Goal: Task Accomplishment & Management: Use online tool/utility

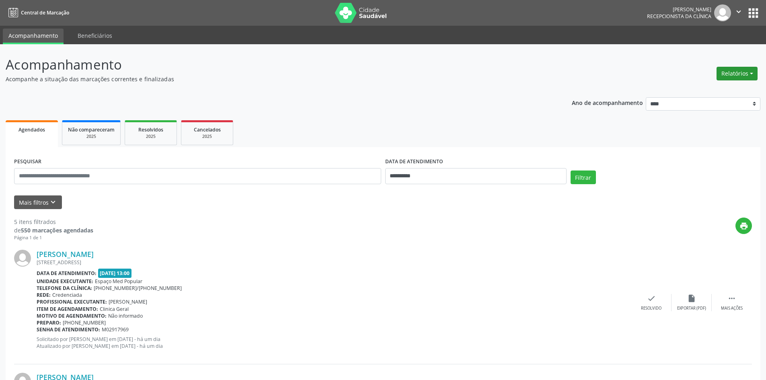
click at [726, 76] on button "Relatórios" at bounding box center [737, 74] width 41 height 14
click at [720, 90] on link "Agendamentos" at bounding box center [715, 90] width 86 height 11
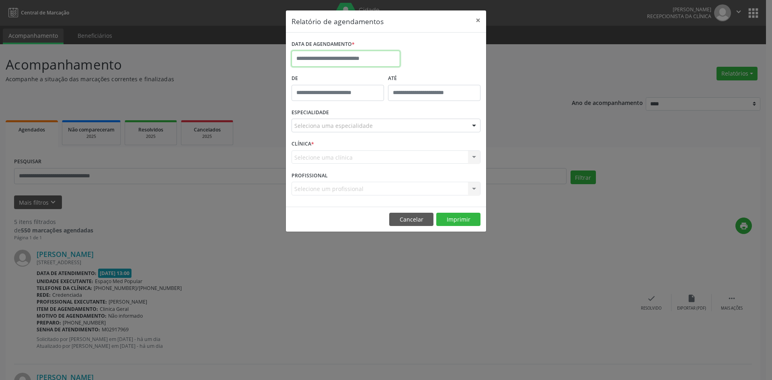
click at [323, 56] on input "text" at bounding box center [346, 59] width 109 height 16
click at [391, 99] on span "5" at bounding box center [389, 101] width 16 height 16
type input "**********"
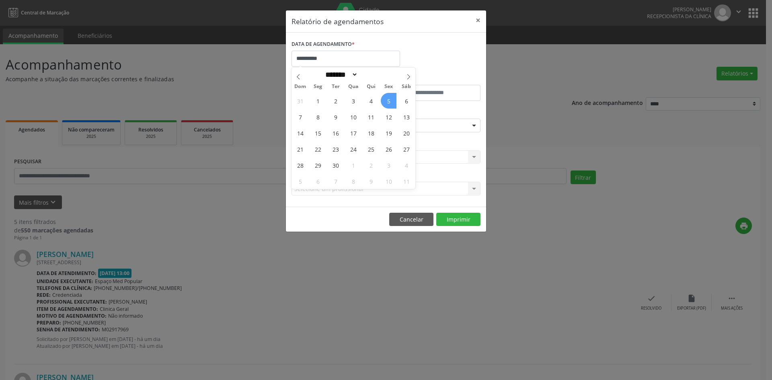
click at [391, 99] on span "5" at bounding box center [389, 101] width 16 height 16
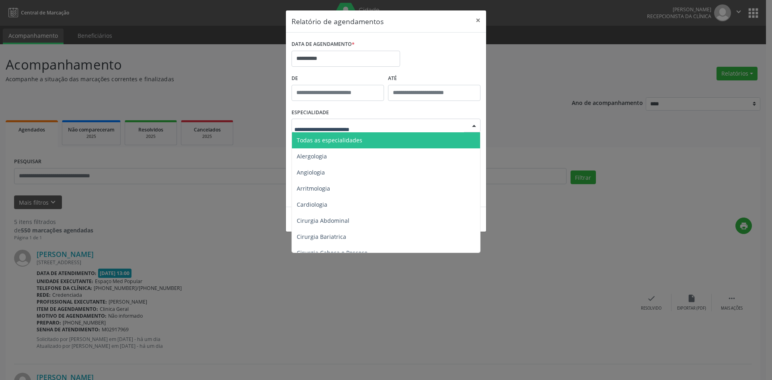
click at [337, 144] on span "Todas as especialidades" at bounding box center [386, 140] width 189 height 16
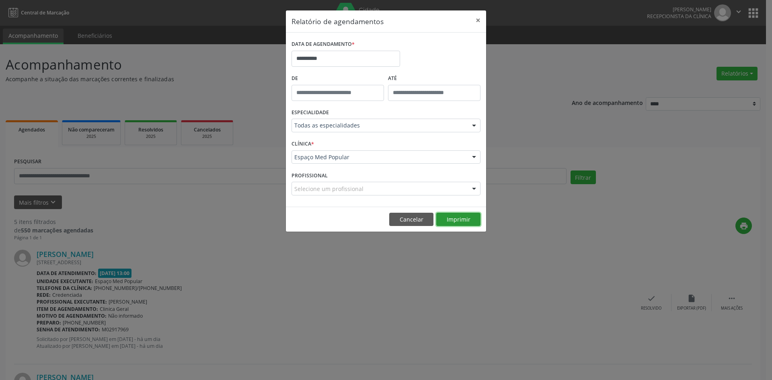
click at [462, 219] on button "Imprimir" at bounding box center [458, 220] width 44 height 14
click at [385, 281] on div "**********" at bounding box center [386, 190] width 772 height 380
click at [472, 15] on button "×" at bounding box center [478, 20] width 16 height 20
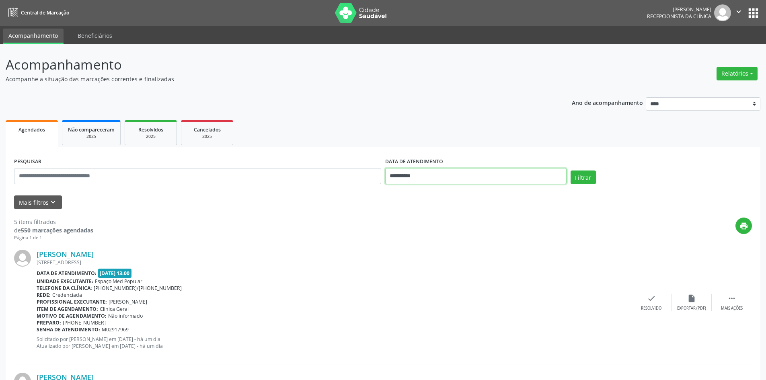
click at [423, 178] on input "**********" at bounding box center [475, 176] width 181 height 16
click at [413, 233] on span "8" at bounding box center [412, 234] width 16 height 16
type input "**********"
click at [413, 233] on span "8" at bounding box center [412, 234] width 16 height 16
click at [602, 175] on div "Filtrar" at bounding box center [661, 179] width 185 height 19
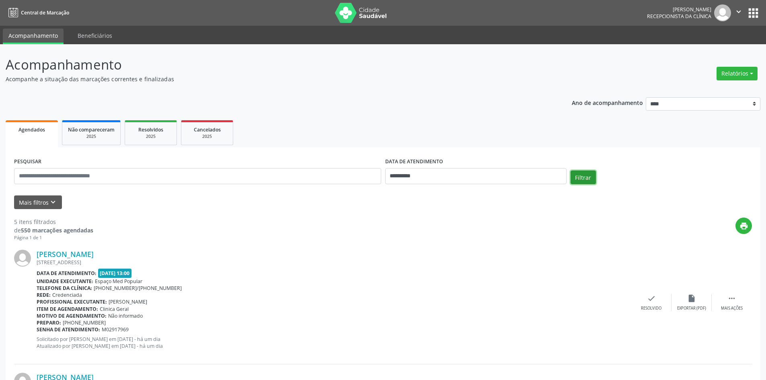
click at [588, 178] on button "Filtrar" at bounding box center [583, 177] width 25 height 14
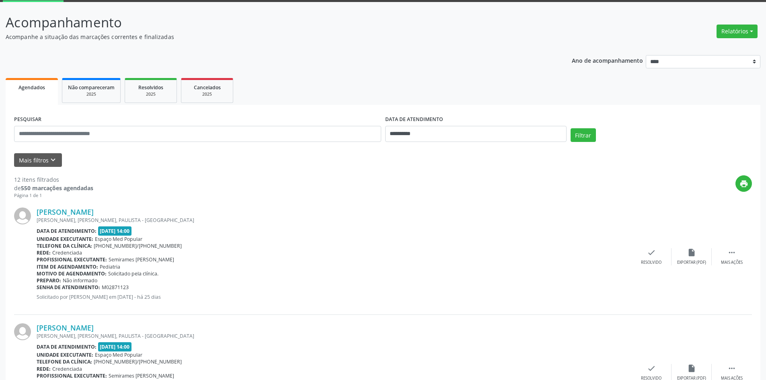
scroll to position [121, 0]
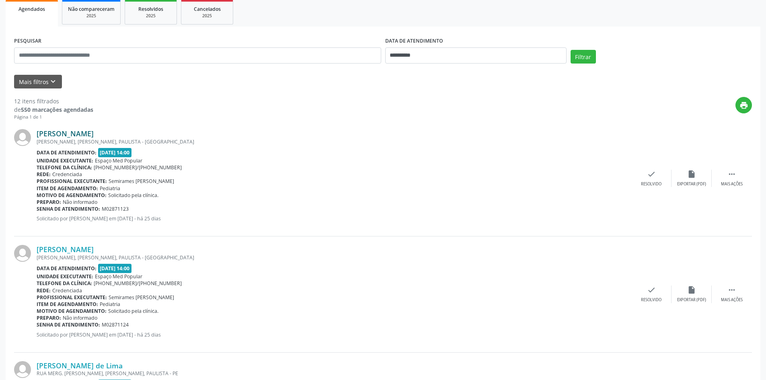
click at [94, 131] on link "[PERSON_NAME]" at bounding box center [65, 133] width 57 height 9
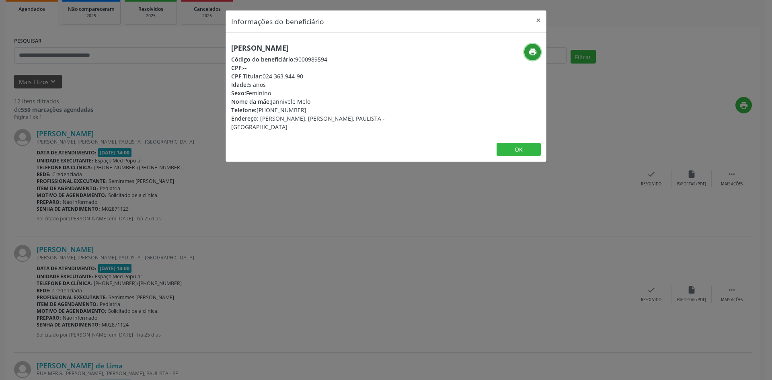
click at [534, 55] on icon "print" at bounding box center [532, 51] width 9 height 9
click at [308, 198] on div "Informações do beneficiário × [PERSON_NAME] Código do beneficiário: 9000989594 …" at bounding box center [386, 190] width 772 height 380
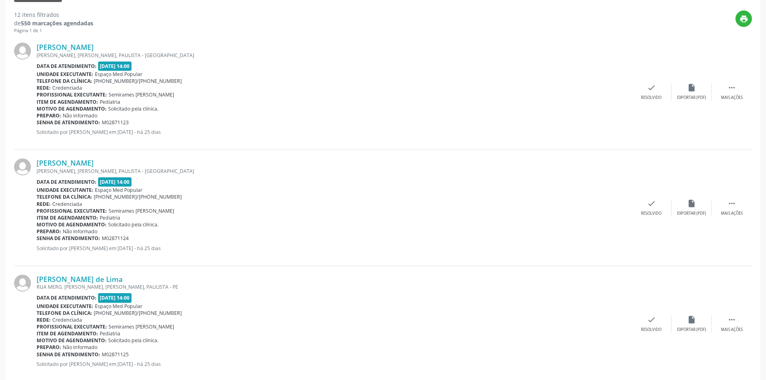
scroll to position [201, 0]
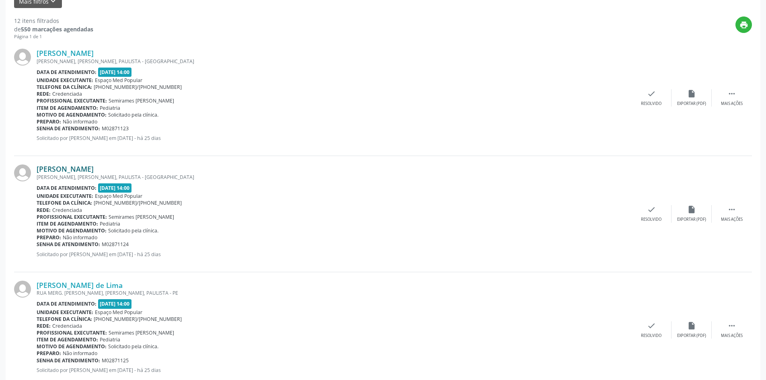
click at [94, 172] on link "[PERSON_NAME]" at bounding box center [65, 168] width 57 height 9
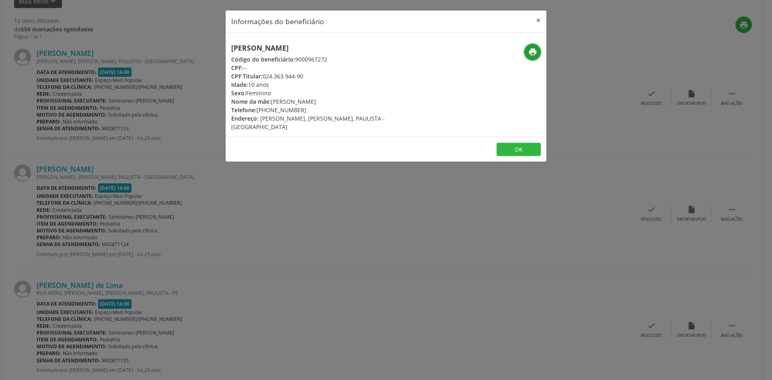
click at [529, 52] on icon "print" at bounding box center [532, 51] width 9 height 9
click at [287, 210] on div "Informações do beneficiário × [PERSON_NAME] Código do beneficiário: 9000967272 …" at bounding box center [386, 190] width 772 height 380
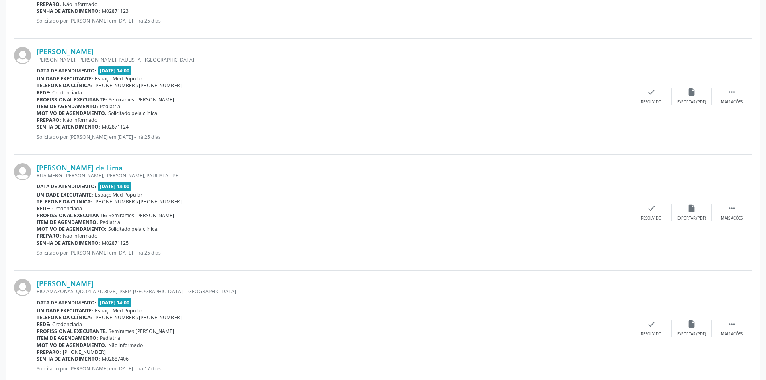
scroll to position [322, 0]
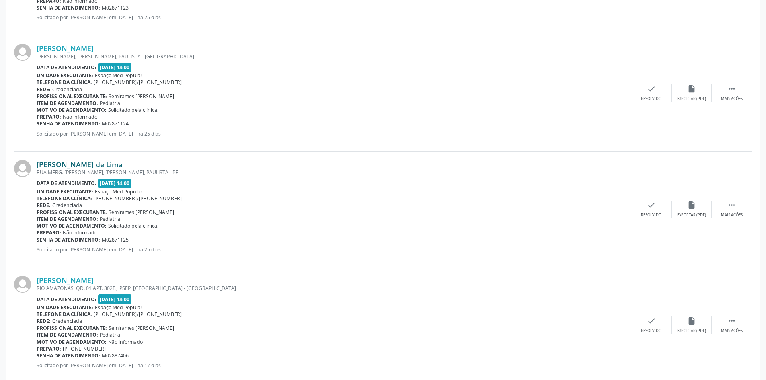
click at [87, 161] on link "[PERSON_NAME] de Lima" at bounding box center [80, 164] width 86 height 9
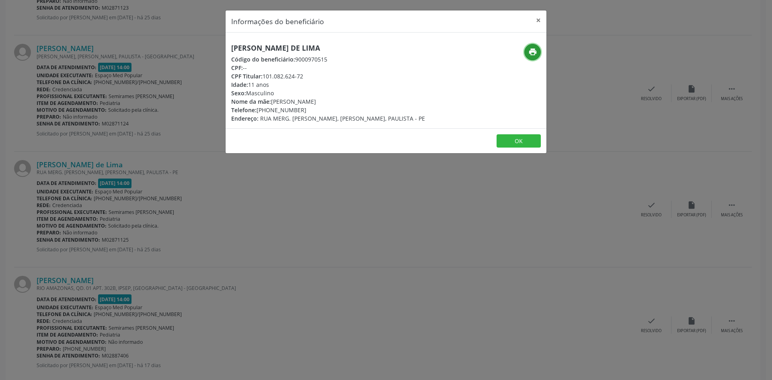
click at [537, 53] on button "print" at bounding box center [532, 52] width 16 height 16
click at [249, 251] on div "Informações do beneficiário × [PERSON_NAME] de Lima Código do beneficiário: 900…" at bounding box center [386, 190] width 772 height 380
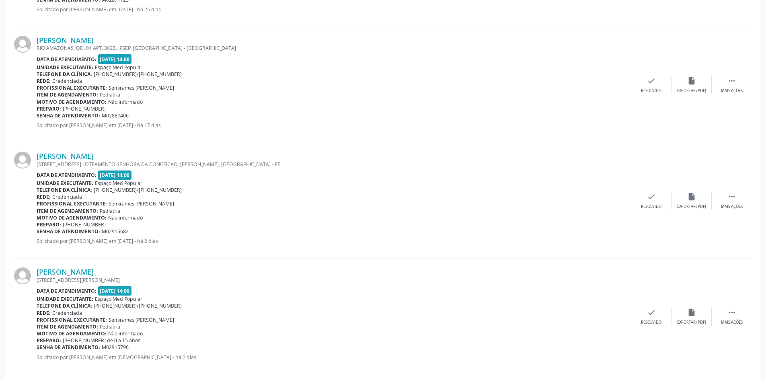
scroll to position [563, 0]
click at [94, 41] on link "[PERSON_NAME]" at bounding box center [65, 39] width 57 height 9
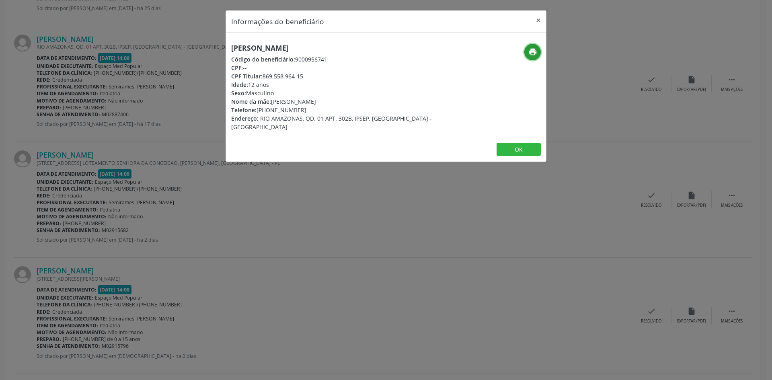
click at [530, 53] on icon "print" at bounding box center [532, 51] width 9 height 9
click at [234, 228] on div "Informações do beneficiário × [PERSON_NAME] Código do beneficiário: 9000956741 …" at bounding box center [386, 190] width 772 height 380
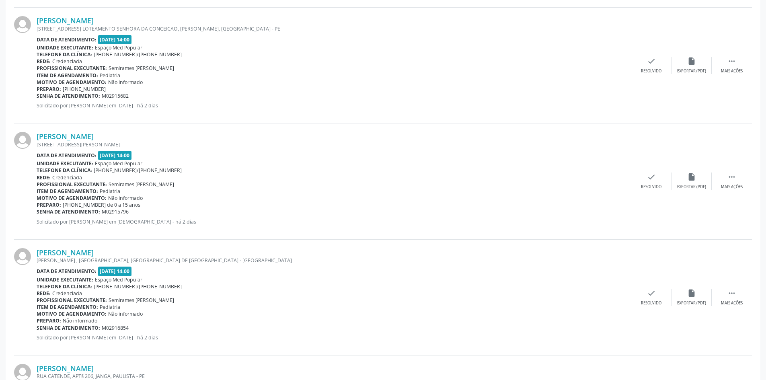
scroll to position [684, 0]
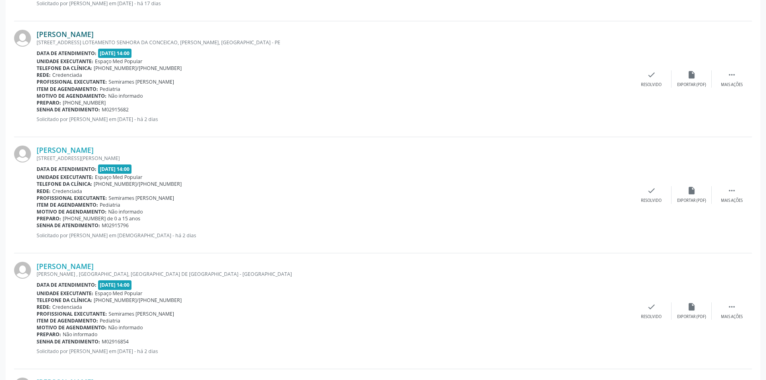
click at [83, 35] on link "[PERSON_NAME]" at bounding box center [65, 34] width 57 height 9
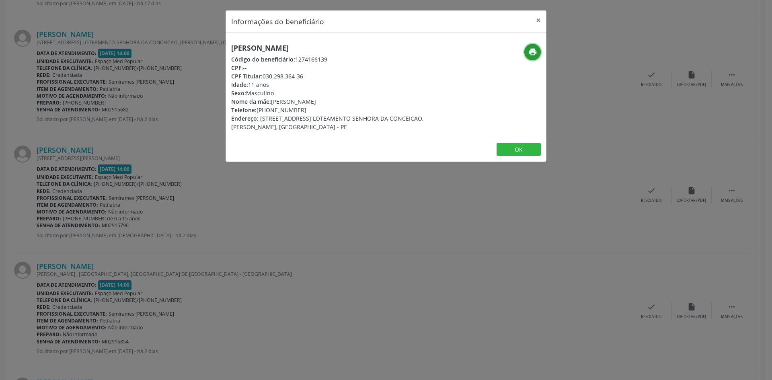
click at [530, 58] on button "print" at bounding box center [532, 52] width 16 height 16
click at [304, 226] on div "Informações do beneficiário × [PERSON_NAME] Código do beneficiário: 1274166139 …" at bounding box center [386, 190] width 772 height 380
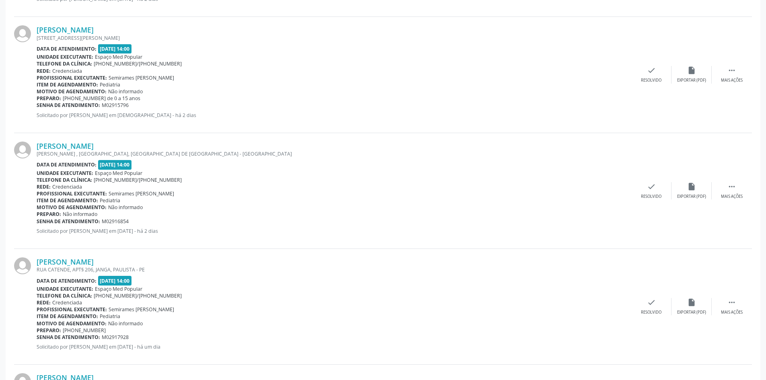
scroll to position [804, 0]
click at [94, 30] on link "[PERSON_NAME]" at bounding box center [65, 29] width 57 height 9
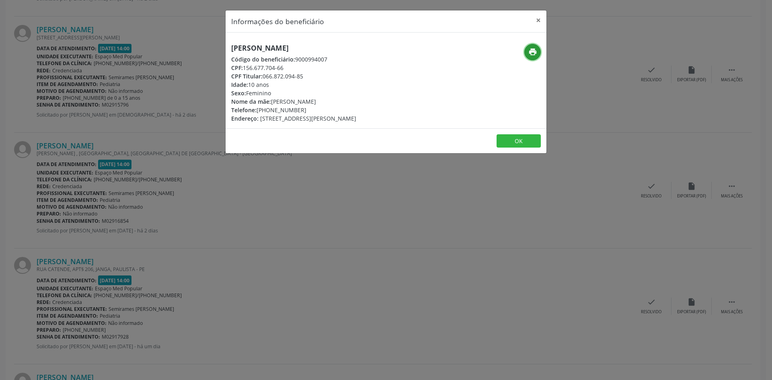
click at [525, 51] on button "print" at bounding box center [532, 52] width 16 height 16
click at [316, 229] on div "Informações do beneficiário × [PERSON_NAME] Código do beneficiário: 9000994007 …" at bounding box center [386, 190] width 772 height 380
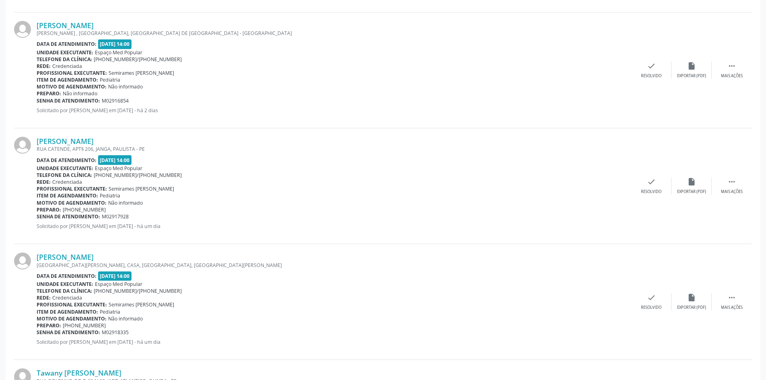
scroll to position [925, 0]
click at [94, 23] on link "[PERSON_NAME]" at bounding box center [65, 25] width 57 height 9
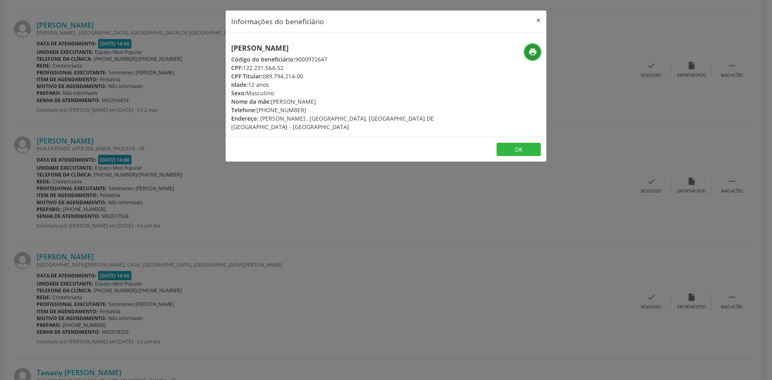
click at [528, 48] on icon "print" at bounding box center [532, 51] width 9 height 9
drag, startPoint x: 295, startPoint y: 111, endPoint x: 269, endPoint y: 111, distance: 25.7
click at [269, 111] on div "Telefone: [PHONE_NUMBER]" at bounding box center [332, 110] width 203 height 8
copy div "99696-2336"
click at [292, 254] on div "Informações do beneficiário × [PERSON_NAME] Código do beneficiário: 9000972647 …" at bounding box center [386, 190] width 772 height 380
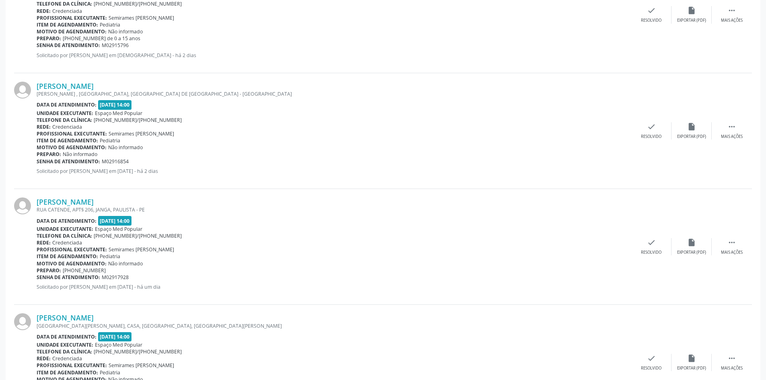
scroll to position [904, 0]
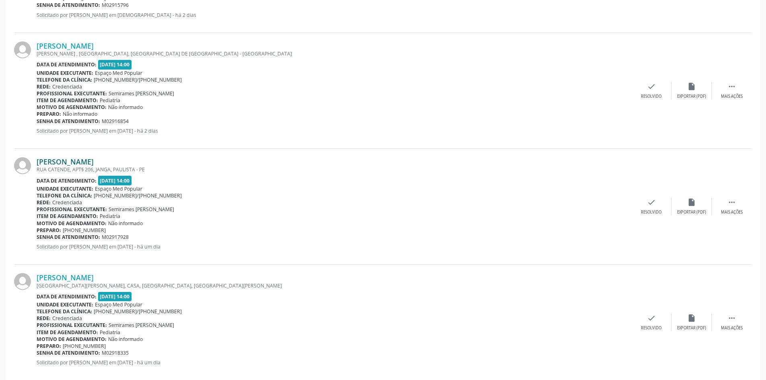
click at [77, 163] on link "[PERSON_NAME]" at bounding box center [65, 161] width 57 height 9
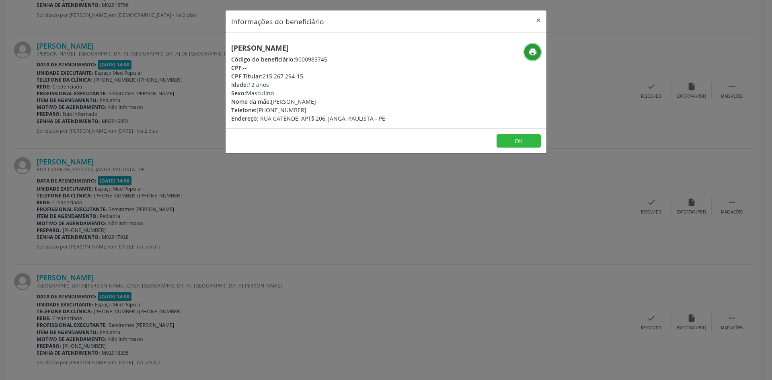
click at [534, 55] on icon "print" at bounding box center [532, 51] width 9 height 9
drag, startPoint x: 304, startPoint y: 113, endPoint x: 270, endPoint y: 108, distance: 34.1
click at [270, 108] on div "Telefone: [PHONE_NUMBER]" at bounding box center [308, 110] width 154 height 8
copy div "99935-3535"
click at [290, 223] on div "Informações do beneficiário × [PERSON_NAME] Código do beneficiário: 9000983745 …" at bounding box center [386, 190] width 772 height 380
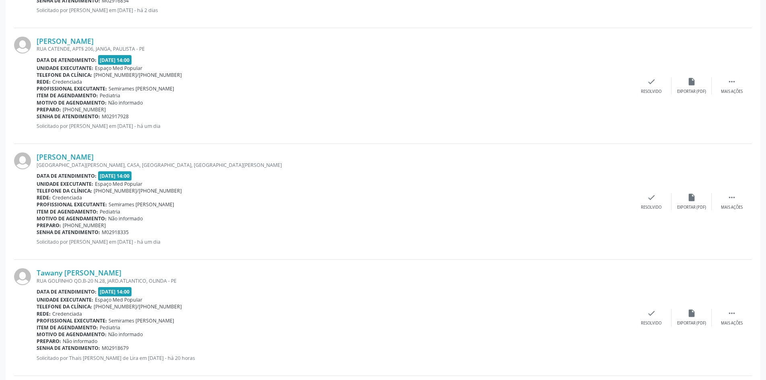
scroll to position [1065, 0]
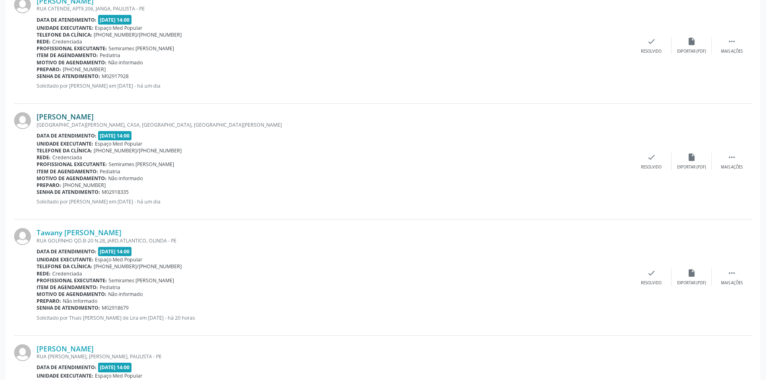
click at [94, 115] on link "[PERSON_NAME]" at bounding box center [65, 116] width 57 height 9
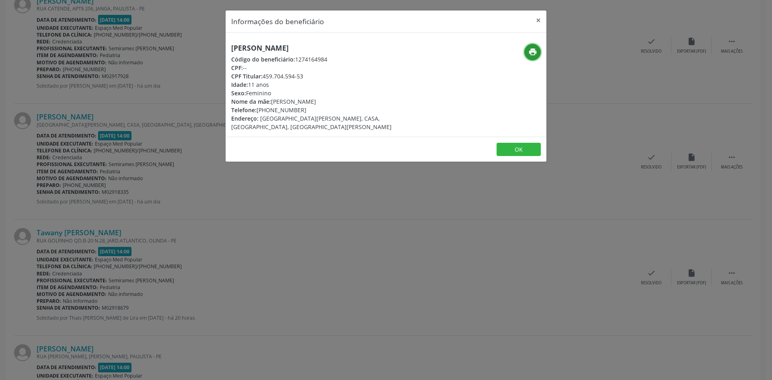
click at [532, 49] on icon "print" at bounding box center [532, 51] width 9 height 9
drag, startPoint x: 304, startPoint y: 111, endPoint x: 269, endPoint y: 111, distance: 34.6
click at [269, 111] on div "Telefone: [PHONE_NUMBER]" at bounding box center [332, 110] width 203 height 8
copy div "99103-0627"
click at [306, 227] on div "Informações do beneficiário × [PERSON_NAME] Código do beneficiário: 1274164984 …" at bounding box center [386, 190] width 772 height 380
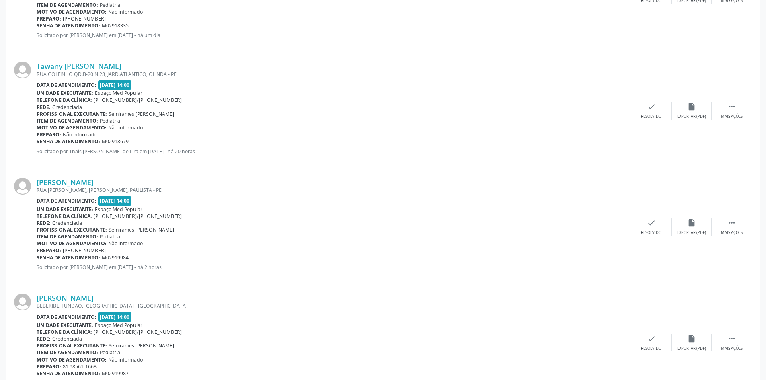
scroll to position [1266, 0]
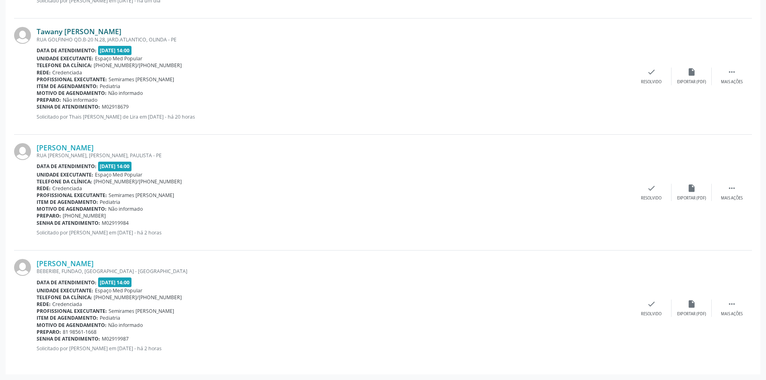
click at [100, 33] on link "Tawany [PERSON_NAME]" at bounding box center [79, 31] width 85 height 9
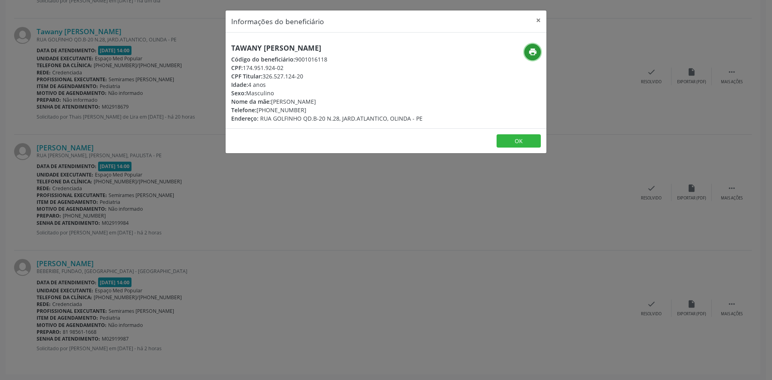
click at [531, 52] on icon "print" at bounding box center [532, 51] width 9 height 9
click at [300, 207] on div "Informações do beneficiário × Tawany [PERSON_NAME][GEOGRAPHIC_DATA] Código do b…" at bounding box center [386, 190] width 772 height 380
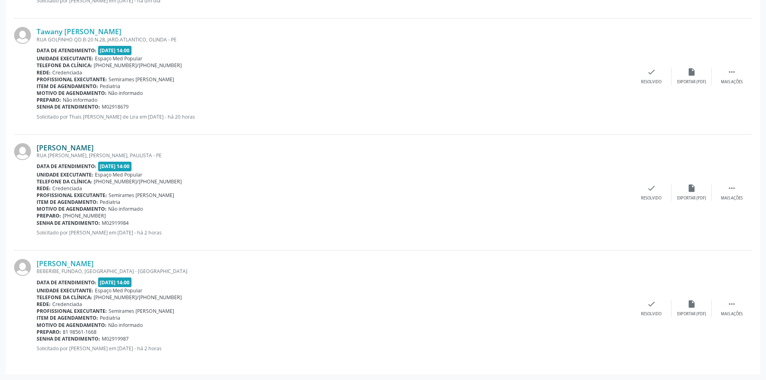
click at [94, 147] on link "[PERSON_NAME]" at bounding box center [65, 147] width 57 height 9
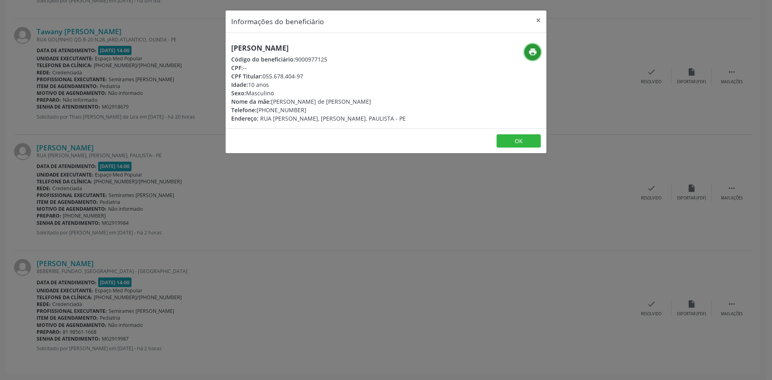
click at [537, 51] on icon "print" at bounding box center [532, 51] width 9 height 9
click at [238, 251] on div "Informações do beneficiário × [PERSON_NAME] Código do beneficiário: 9000977125 …" at bounding box center [386, 190] width 772 height 380
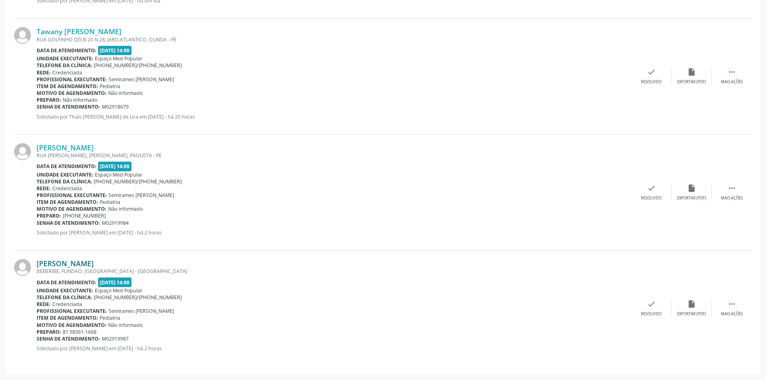
click at [94, 263] on link "[PERSON_NAME]" at bounding box center [65, 263] width 57 height 9
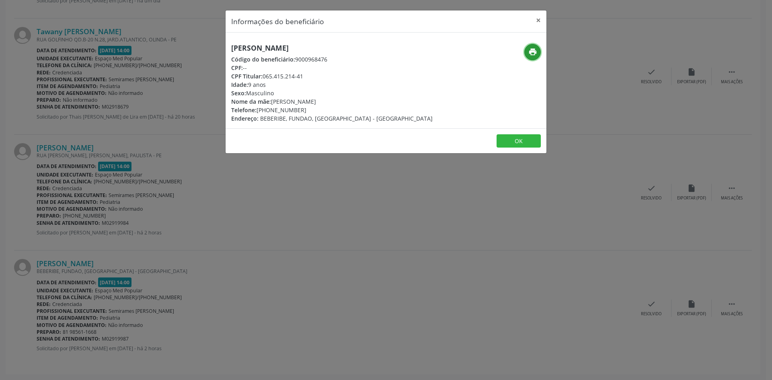
click at [535, 55] on icon "print" at bounding box center [532, 51] width 9 height 9
drag, startPoint x: 300, startPoint y: 111, endPoint x: 270, endPoint y: 110, distance: 29.8
click at [270, 110] on div "Telefone: [PHONE_NUMBER]" at bounding box center [331, 110] width 201 height 8
copy div "98561-1668"
drag, startPoint x: 365, startPoint y: 183, endPoint x: 372, endPoint y: 182, distance: 6.9
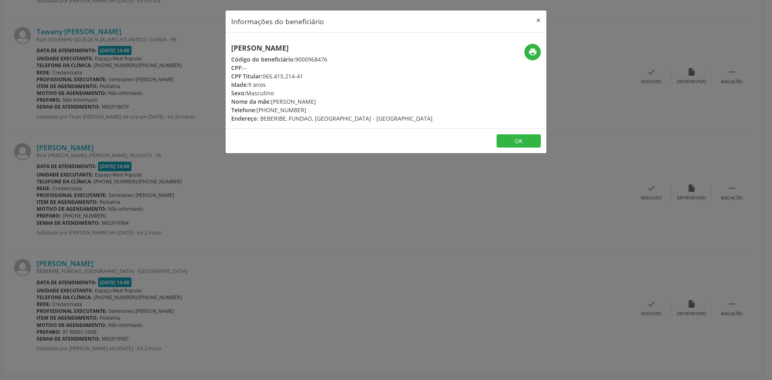
click at [366, 183] on div "Informações do beneficiário × [PERSON_NAME] Código do beneficiário: 9000968476 …" at bounding box center [386, 190] width 772 height 380
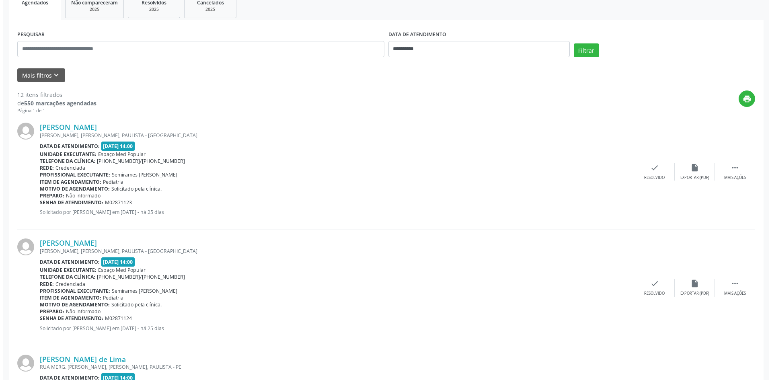
scroll to position [0, 0]
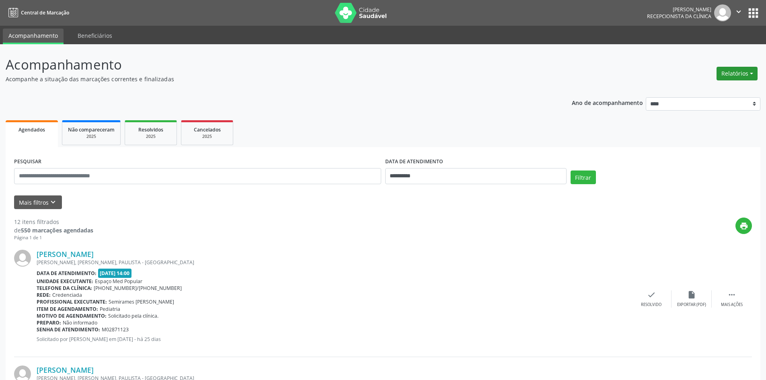
click at [741, 77] on button "Relatórios" at bounding box center [737, 74] width 41 height 14
click at [724, 93] on link "Agendamentos" at bounding box center [715, 90] width 86 height 11
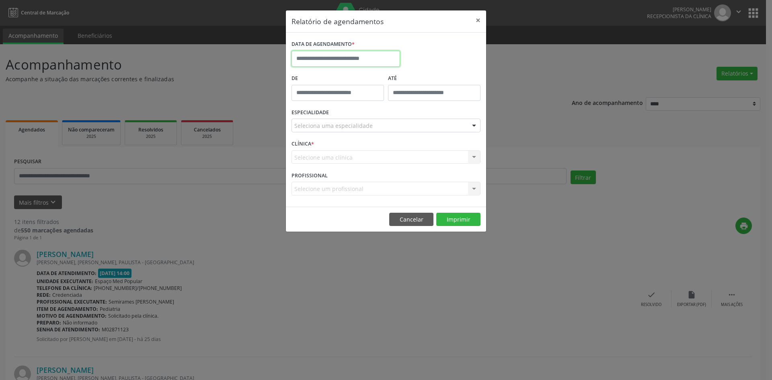
click at [343, 61] on input "text" at bounding box center [346, 59] width 109 height 16
click at [386, 99] on span "5" at bounding box center [389, 101] width 16 height 16
type input "**********"
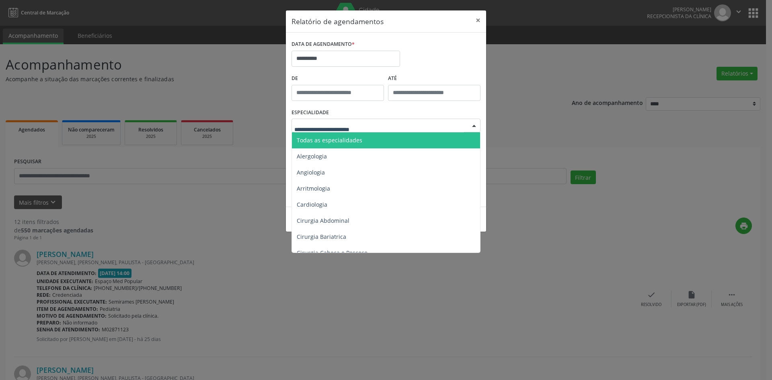
click at [355, 139] on span "Todas as especialidades" at bounding box center [330, 140] width 66 height 8
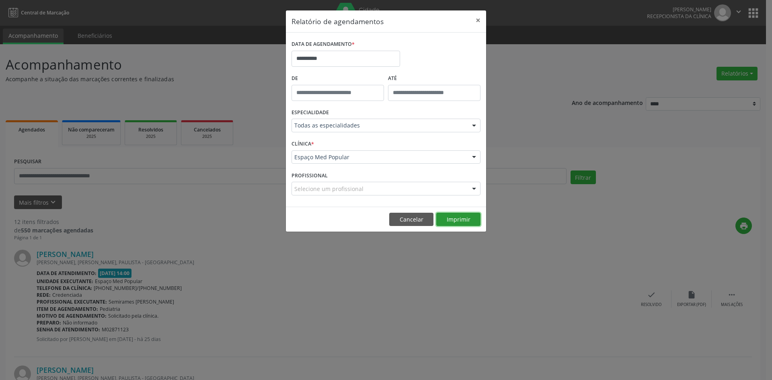
click at [468, 220] on button "Imprimir" at bounding box center [458, 220] width 44 height 14
